Goal: Navigation & Orientation: Understand site structure

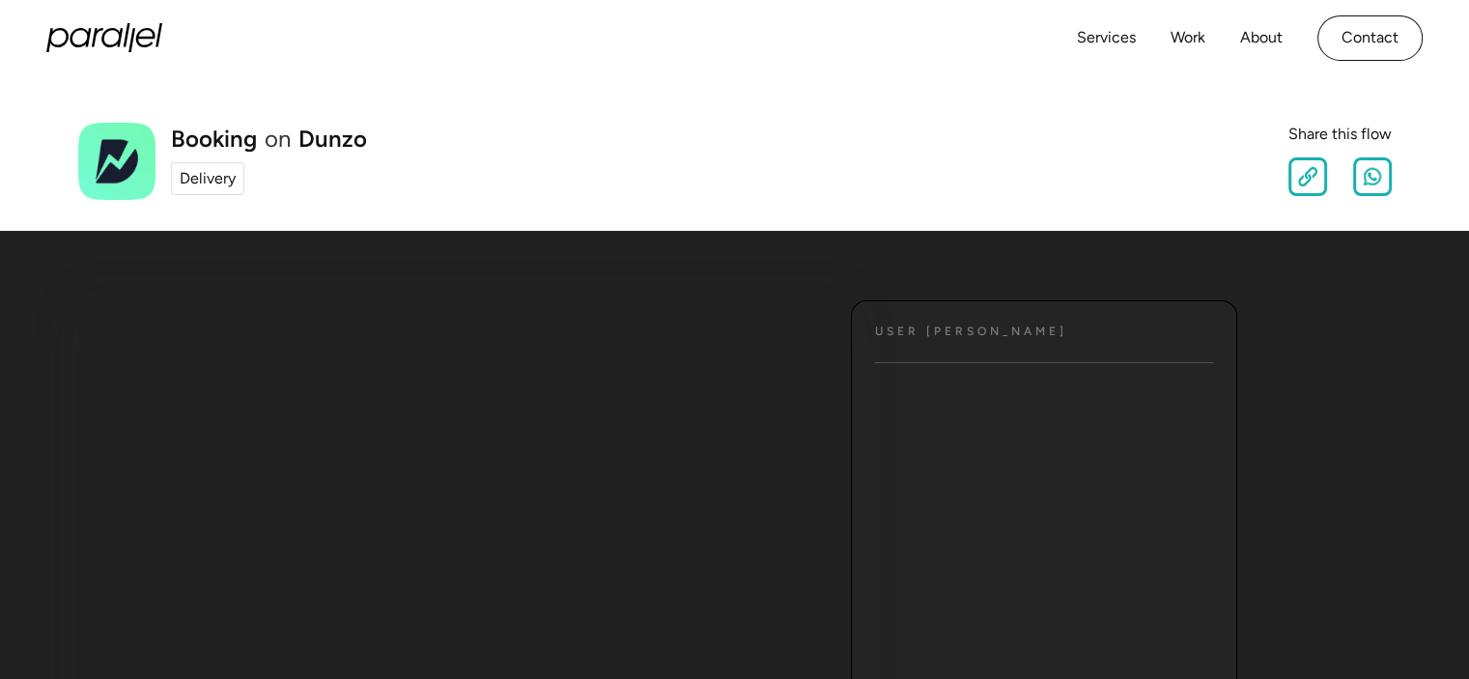
click at [202, 181] on div "Delivery" at bounding box center [208, 178] width 56 height 23
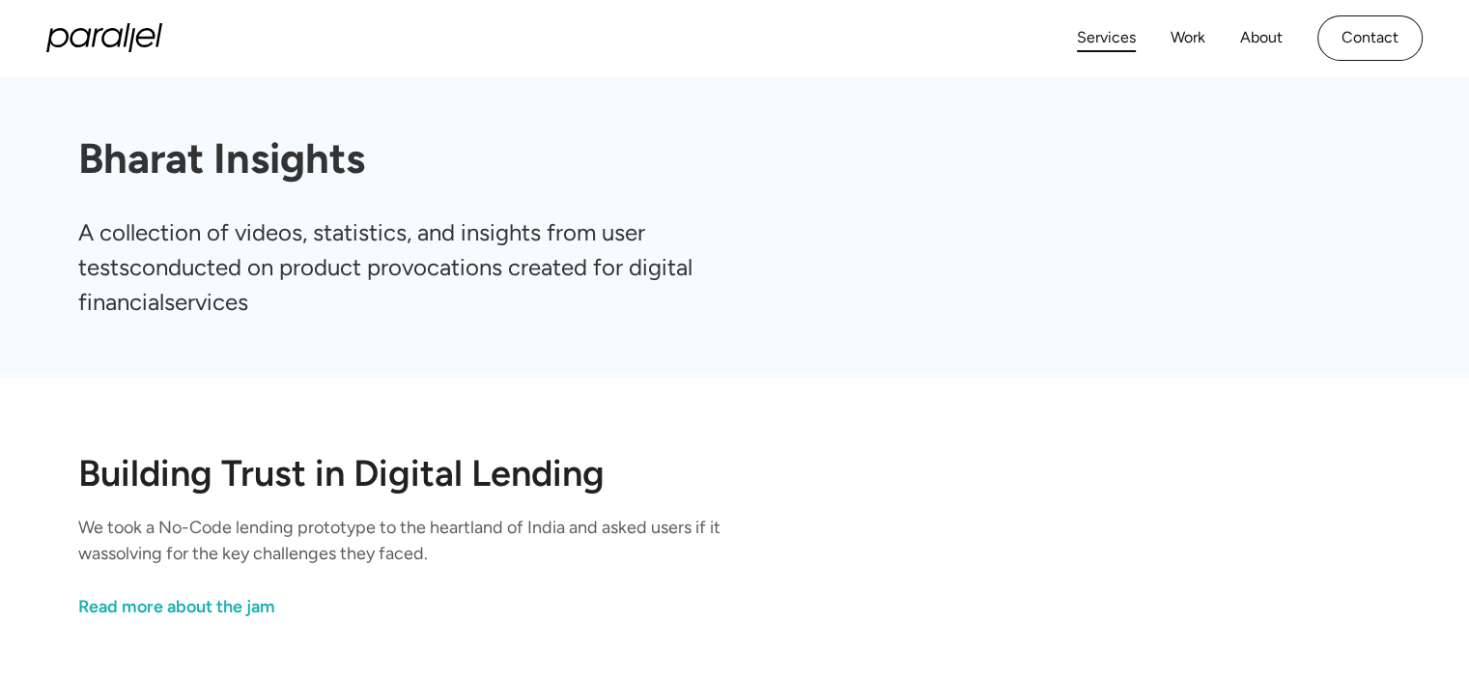
click at [1096, 44] on link "Services" at bounding box center [1106, 38] width 59 height 28
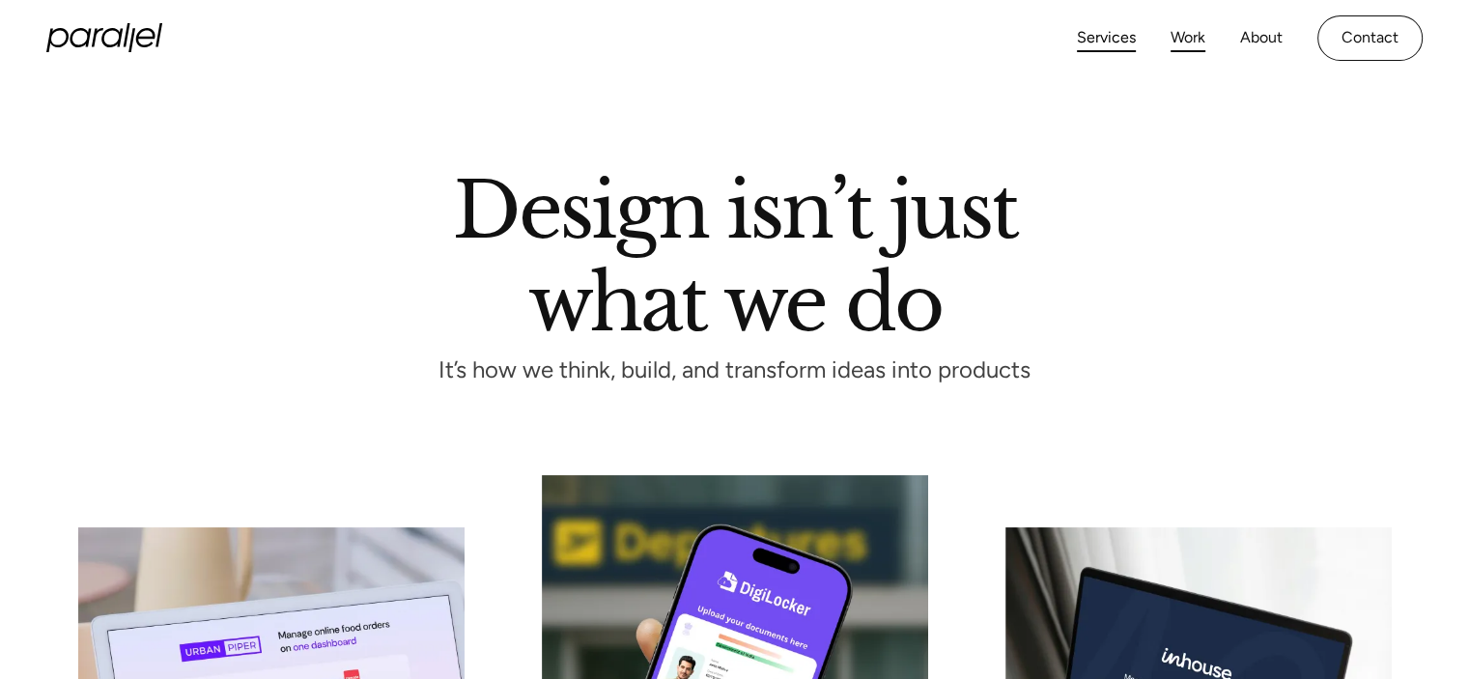
click at [1191, 37] on link "Work" at bounding box center [1188, 38] width 35 height 28
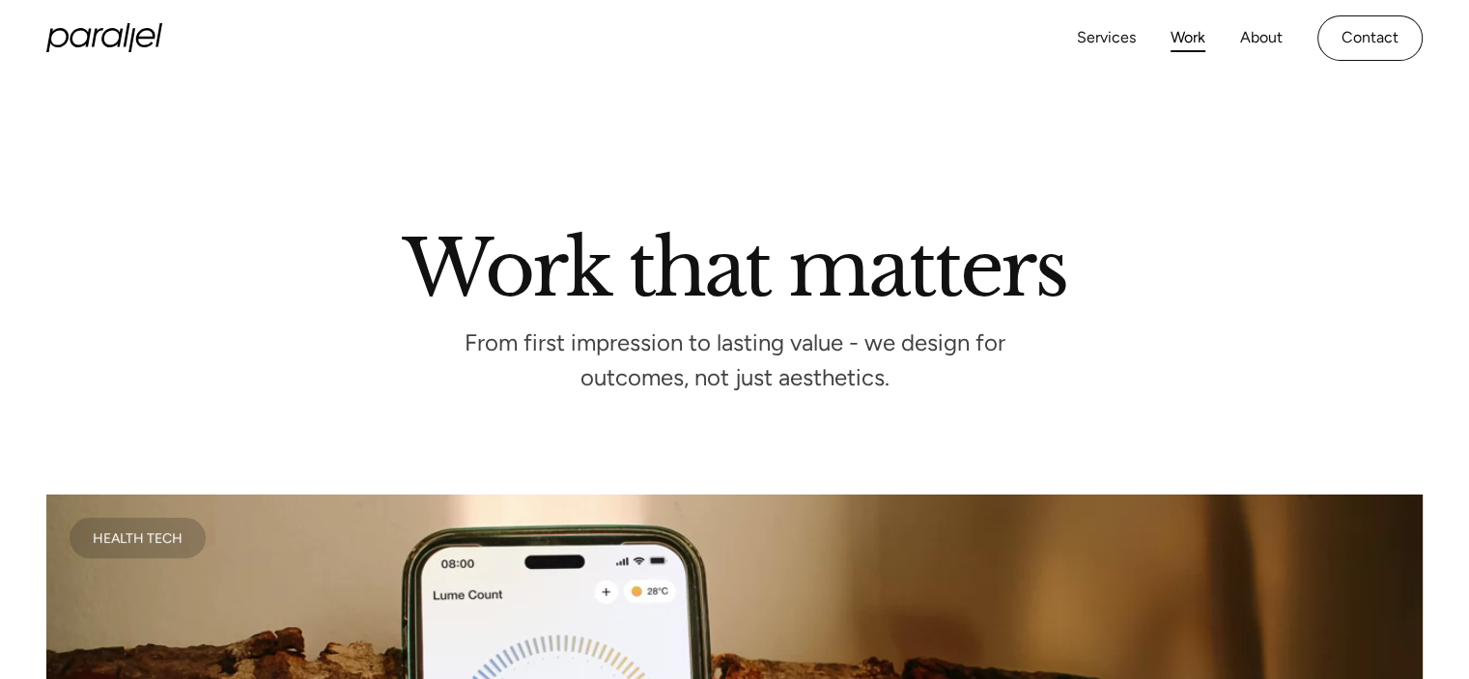
scroll to position [594, 0]
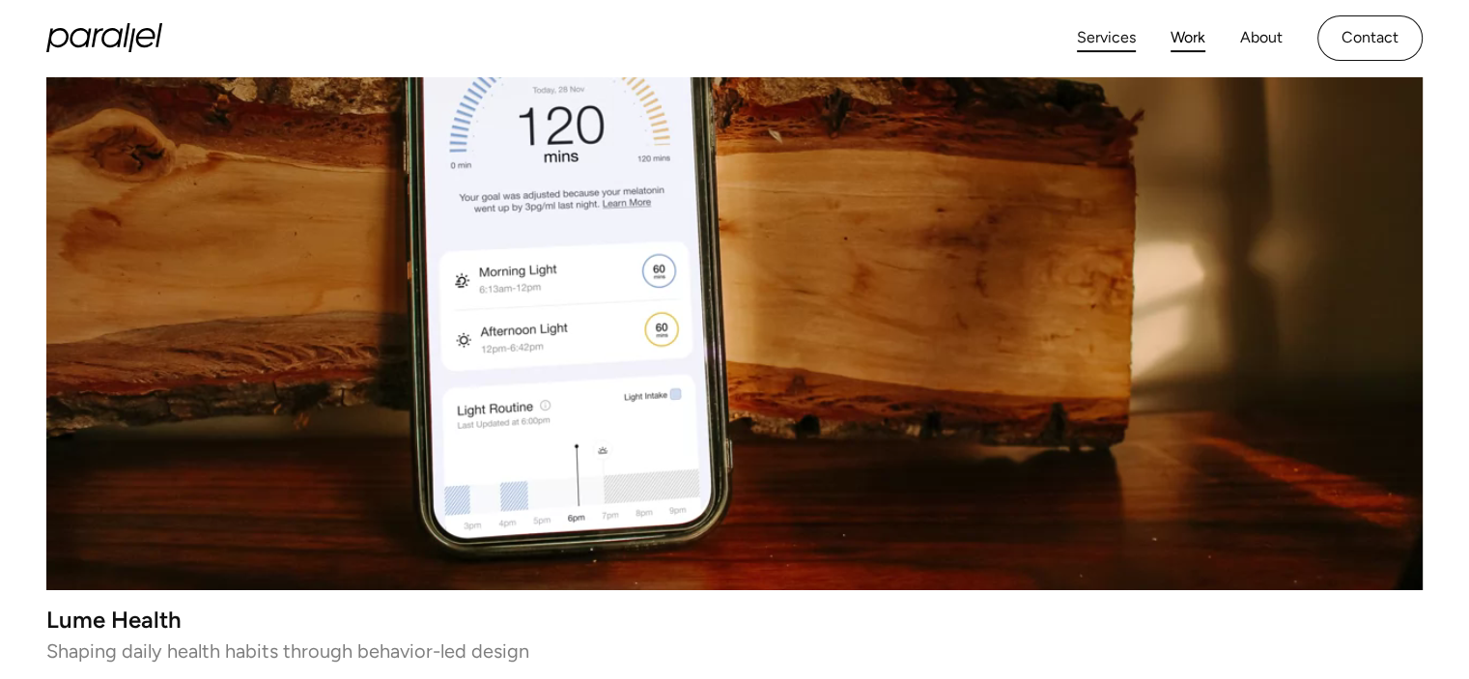
click at [1113, 42] on link "Services" at bounding box center [1106, 38] width 59 height 28
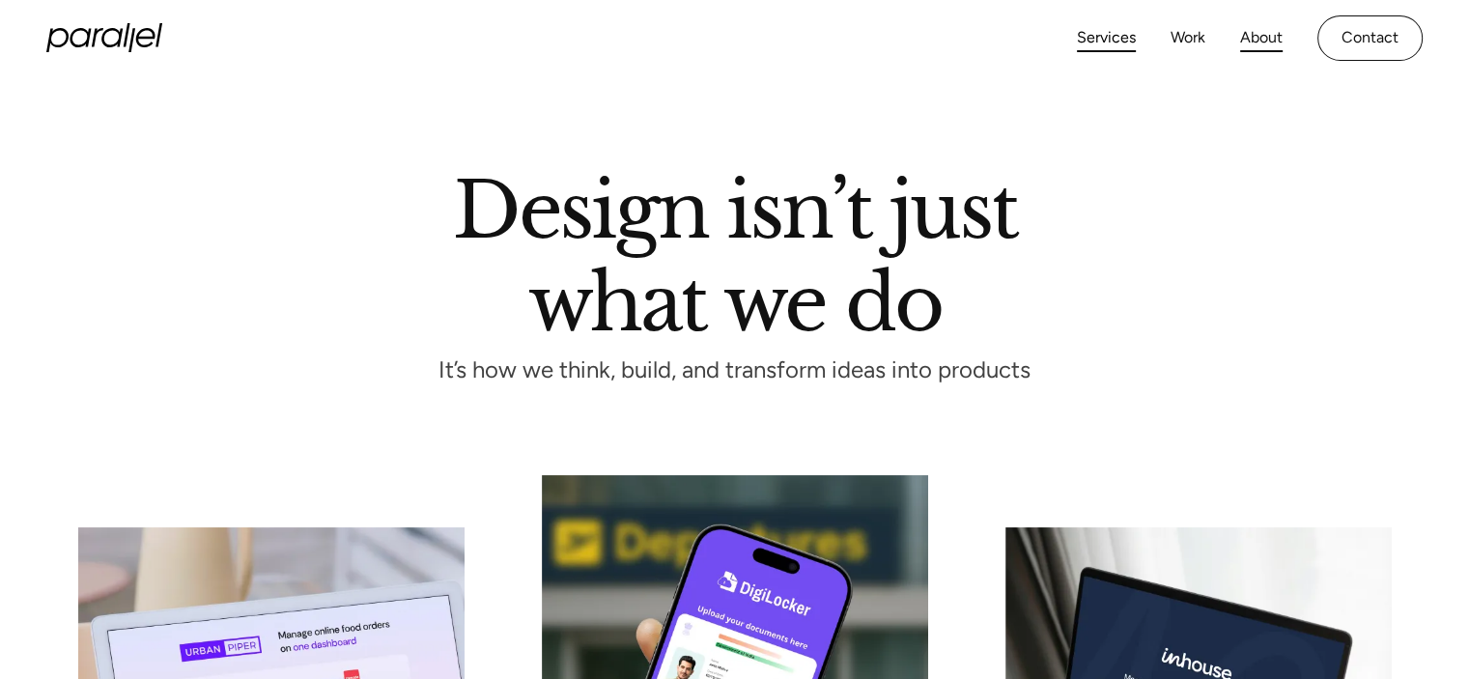
click at [1264, 38] on link "About" at bounding box center [1261, 38] width 43 height 28
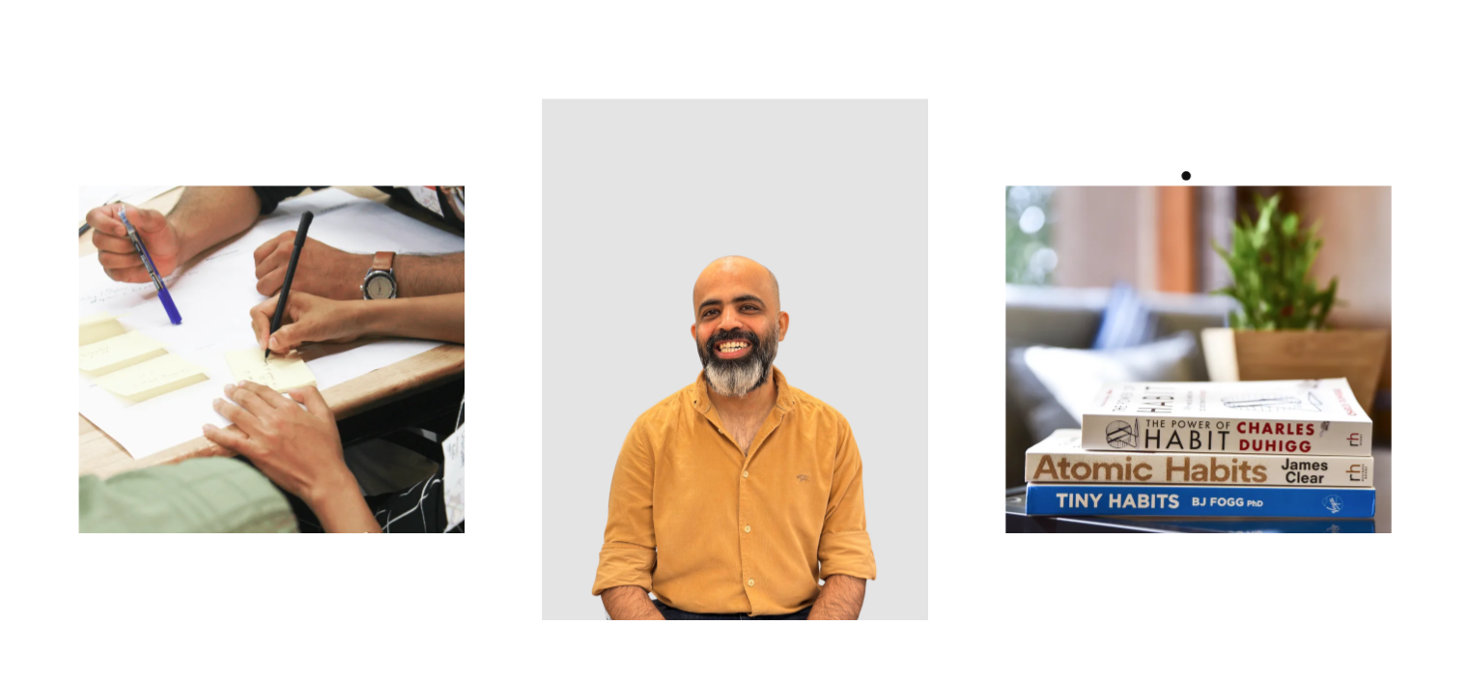
scroll to position [2971, 0]
